Goal: Task Accomplishment & Management: Manage account settings

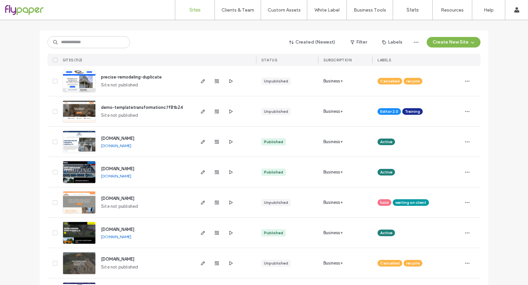
scroll to position [87, 0]
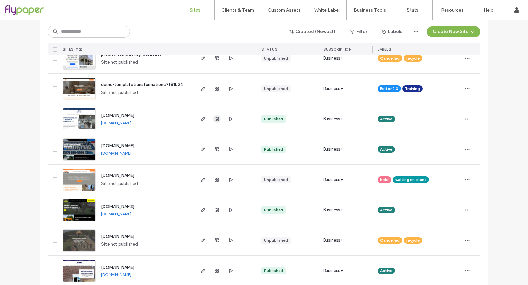
click at [213, 118] on span "button" at bounding box center [217, 119] width 8 height 8
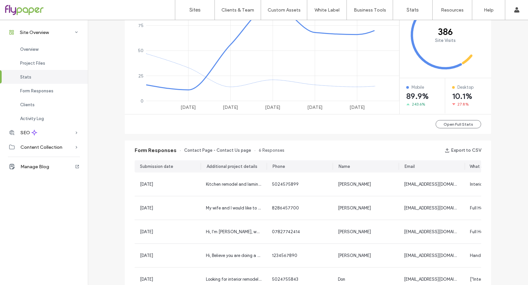
scroll to position [339, 0]
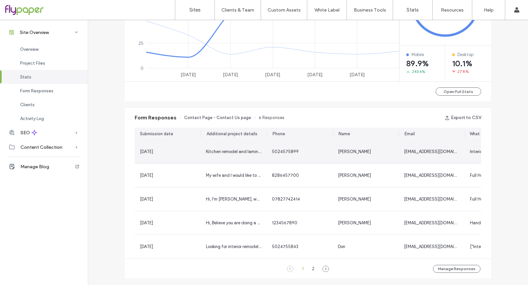
click at [420, 159] on div "[EMAIL_ADDRESS][DOMAIN_NAME]" at bounding box center [432, 151] width 66 height 23
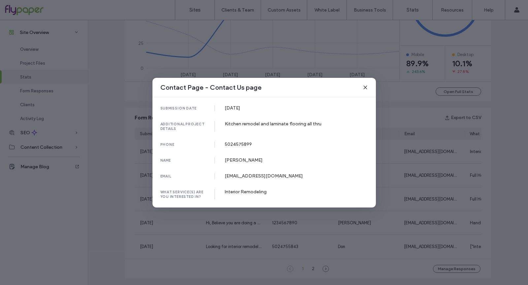
click at [420, 159] on div "Contact Page - Contact Us page submission date [DATE] additional project detail…" at bounding box center [264, 142] width 528 height 285
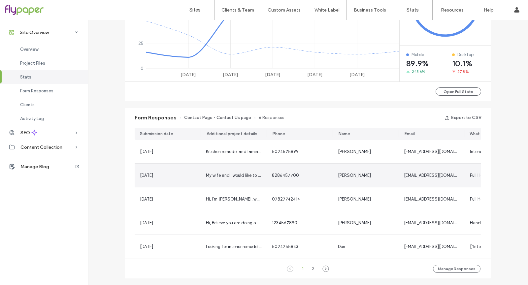
click at [251, 187] on div "My wife and I would like to remodel the very first home we bought right after m…" at bounding box center [234, 175] width 66 height 23
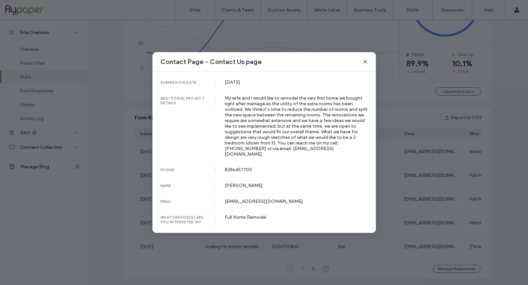
click at [473, 204] on div "Contact Page - Contact Us page submission date [DATE] additional project detail…" at bounding box center [264, 142] width 528 height 285
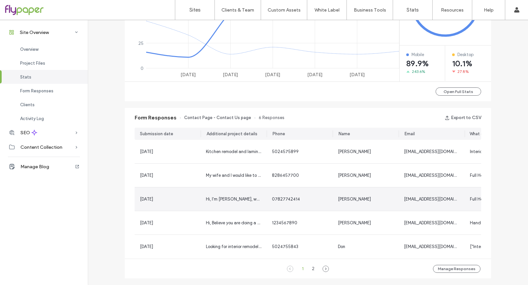
click at [470, 199] on span "Full Home Remodel" at bounding box center [488, 199] width 37 height 5
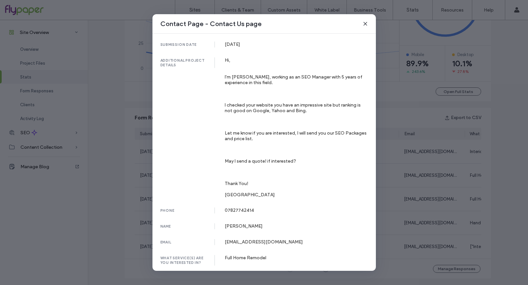
click at [469, 199] on div "Contact Page - Contact Us page submission date [DATE] additional project detail…" at bounding box center [264, 142] width 528 height 285
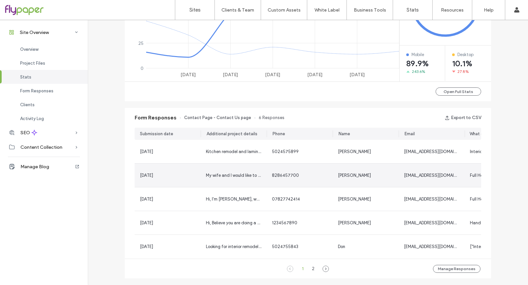
click at [465, 182] on div "Full Home Remodel" at bounding box center [498, 175] width 66 height 23
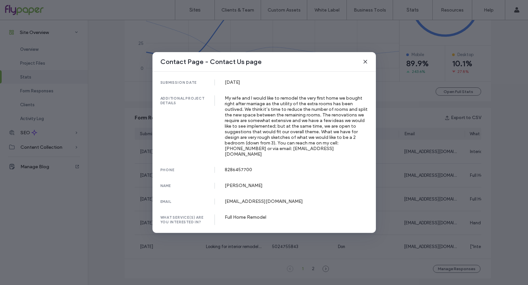
click at [464, 182] on div "Contact Page - Contact Us page submission date [DATE] additional project detail…" at bounding box center [264, 142] width 528 height 285
